Goal: Task Accomplishment & Management: Manage account settings

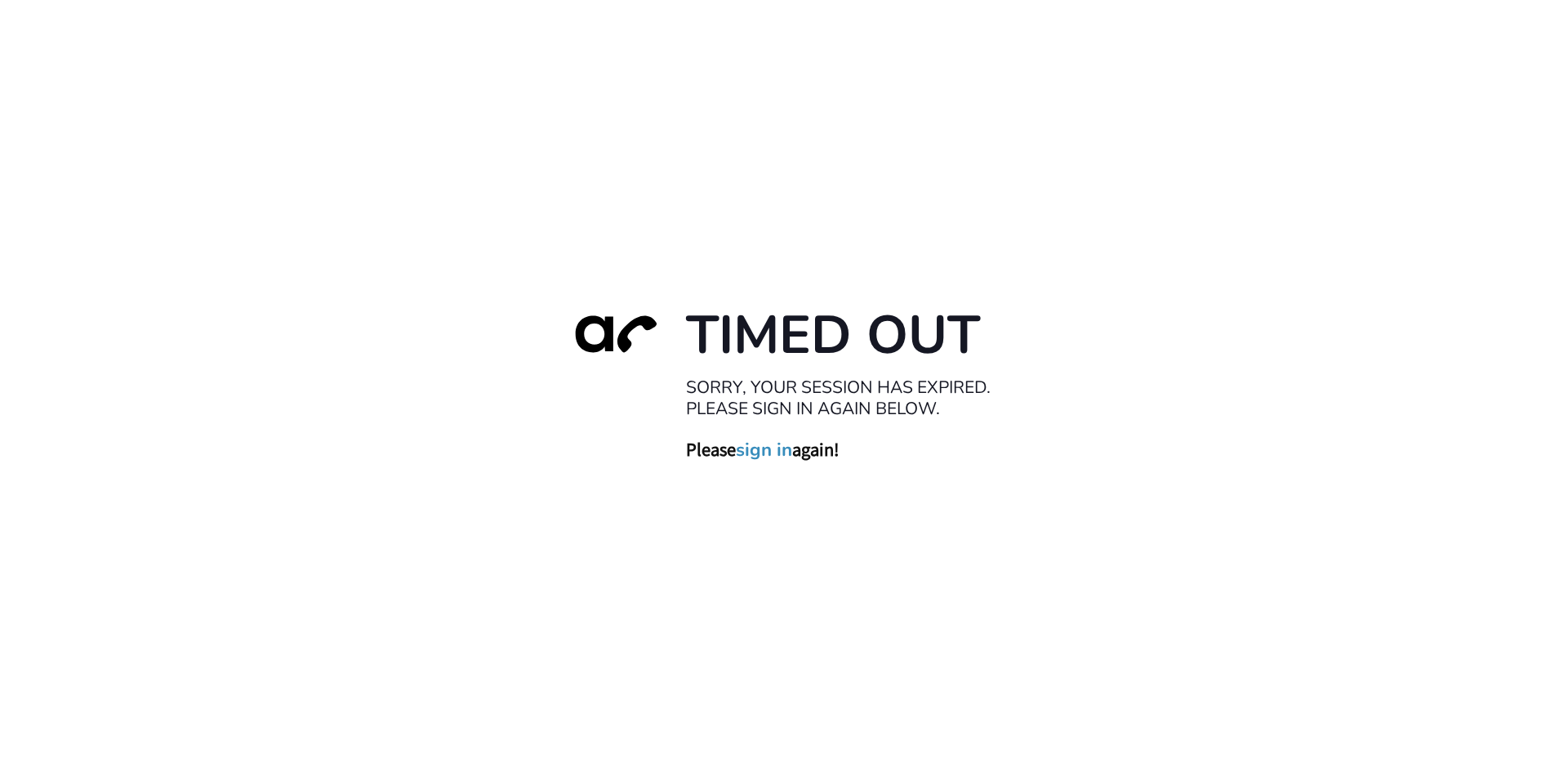
click at [761, 453] on link "sign in" at bounding box center [764, 449] width 56 height 23
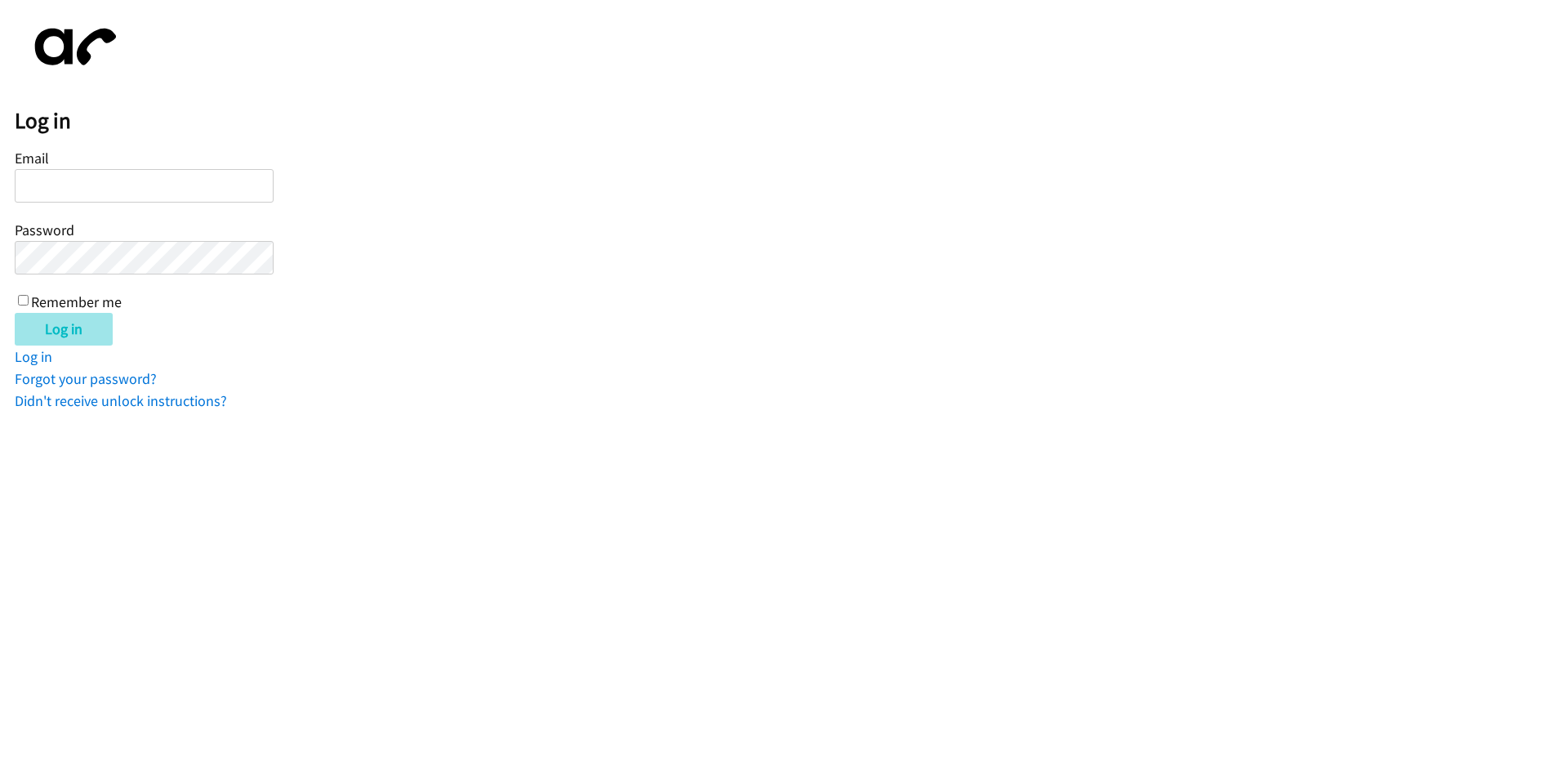
type input "[EMAIL_ADDRESS][DOMAIN_NAME]"
click at [76, 340] on input "Log in" at bounding box center [64, 329] width 98 height 32
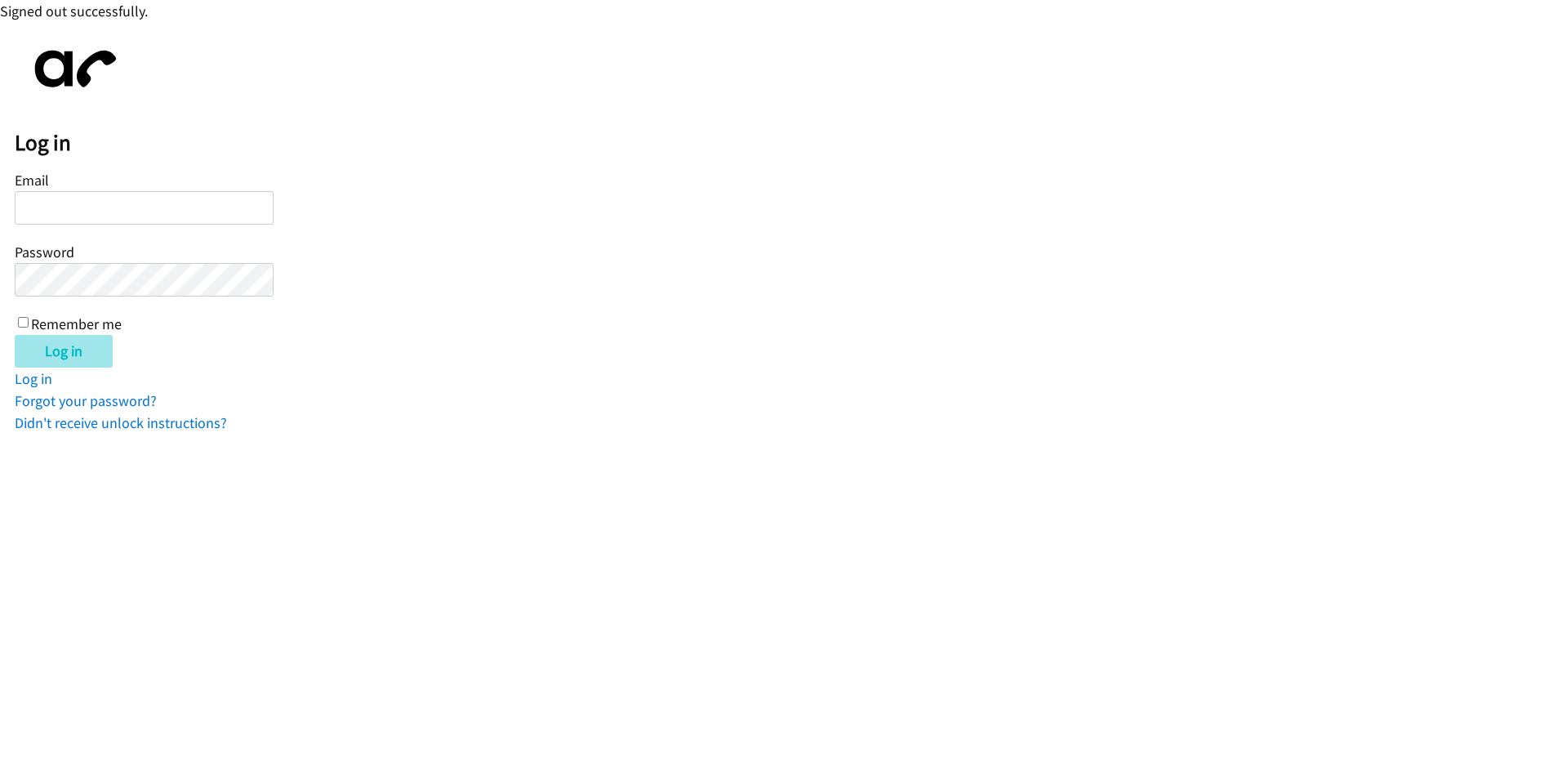
type input "[EMAIL_ADDRESS][DOMAIN_NAME]"
click at [61, 363] on input "Log in" at bounding box center [64, 351] width 98 height 32
type input "[EMAIL_ADDRESS][DOMAIN_NAME]"
click at [53, 354] on input "Log in" at bounding box center [64, 351] width 98 height 32
